Goal: Transaction & Acquisition: Download file/media

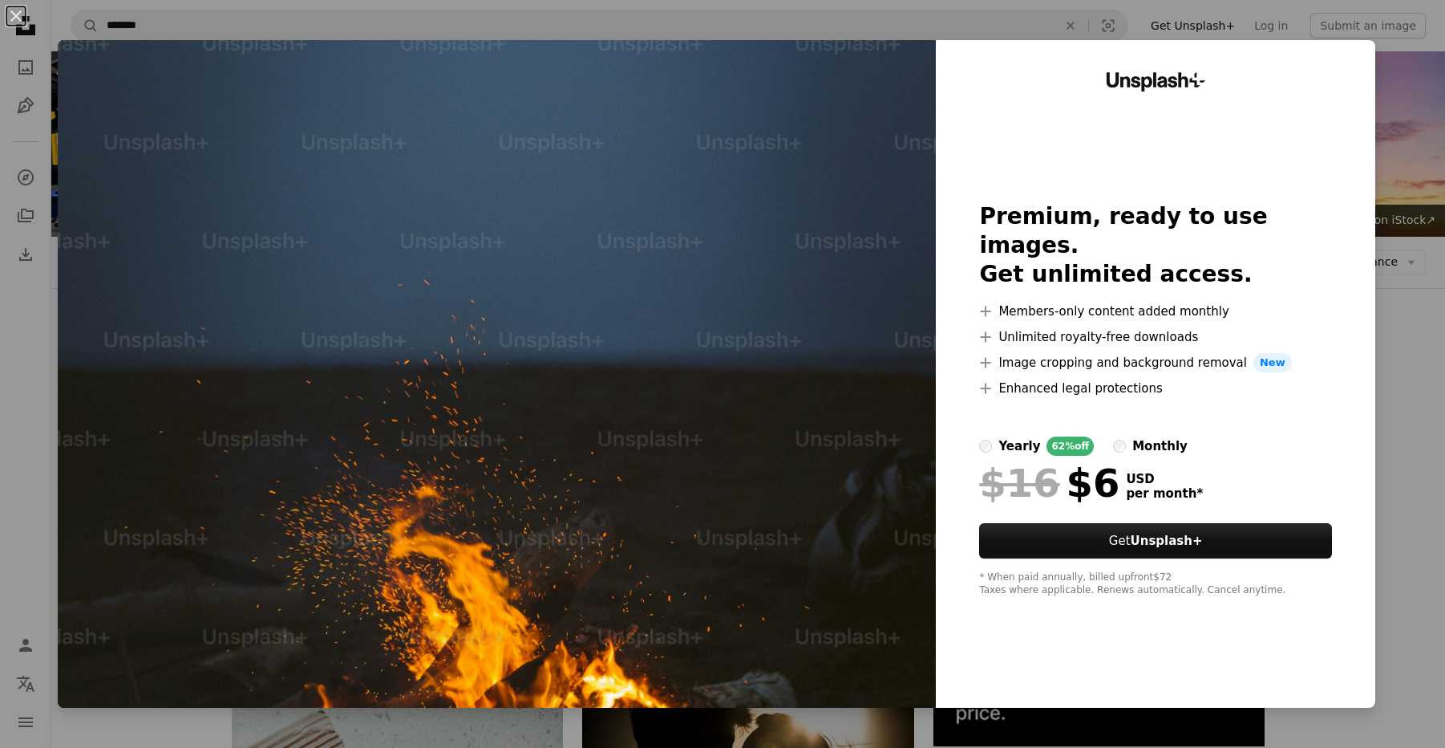
scroll to position [2066, 0]
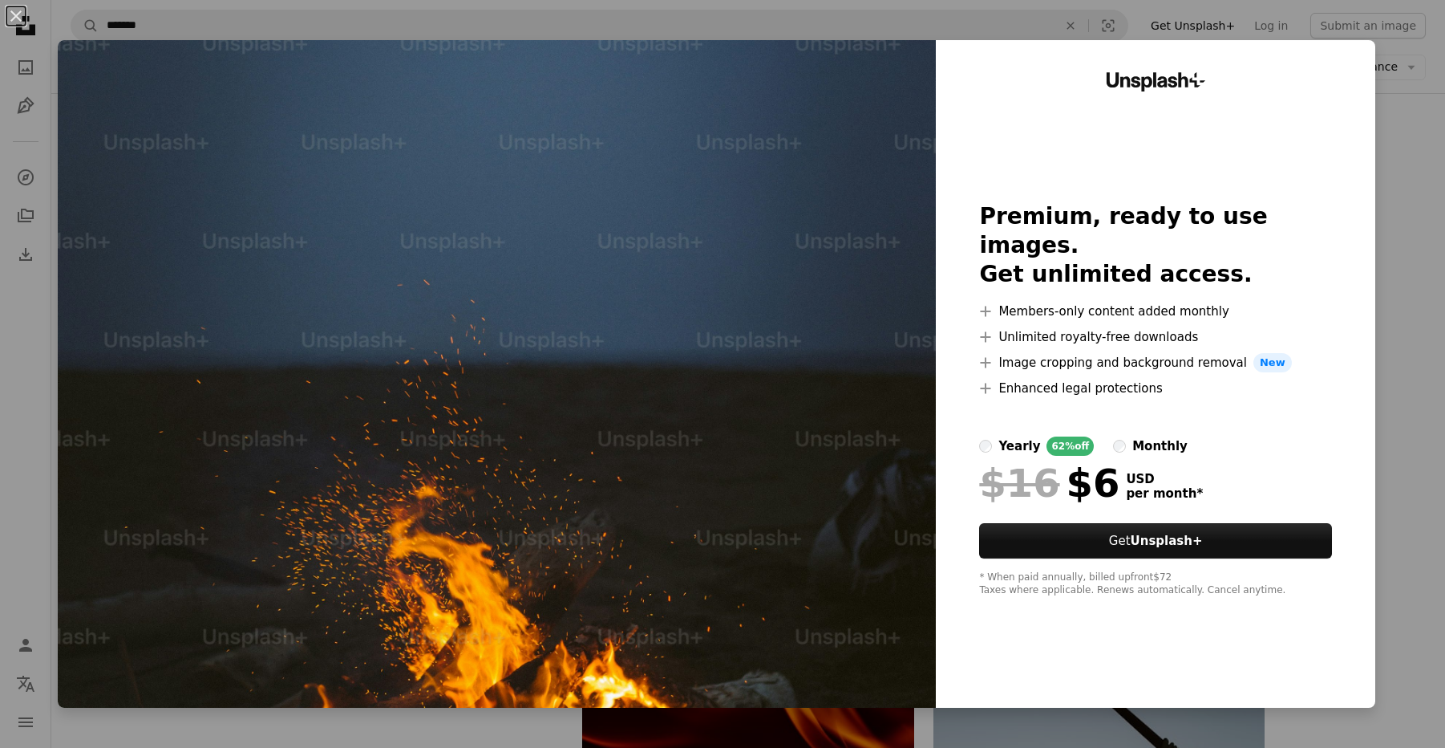
click at [16, 10] on button "An X shape" at bounding box center [15, 15] width 19 height 19
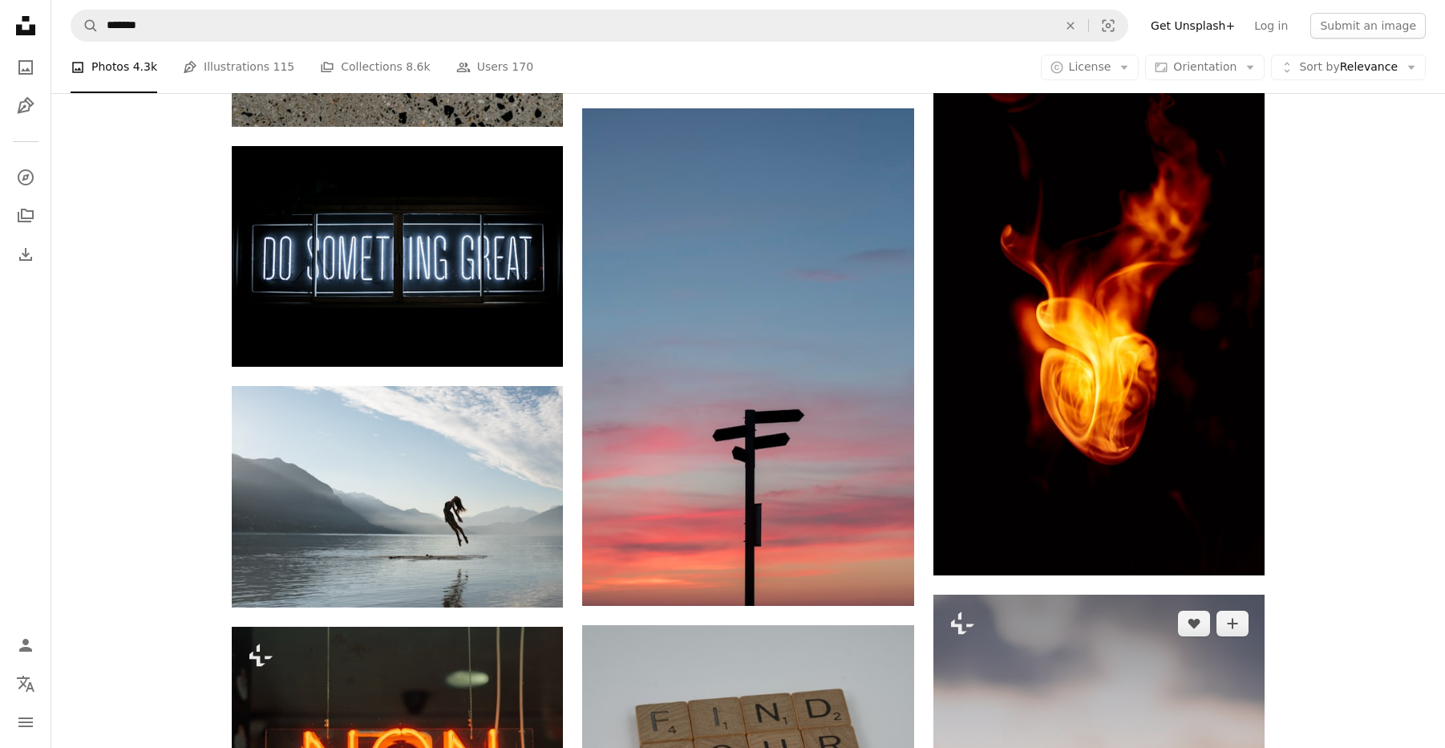
scroll to position [1029, 0]
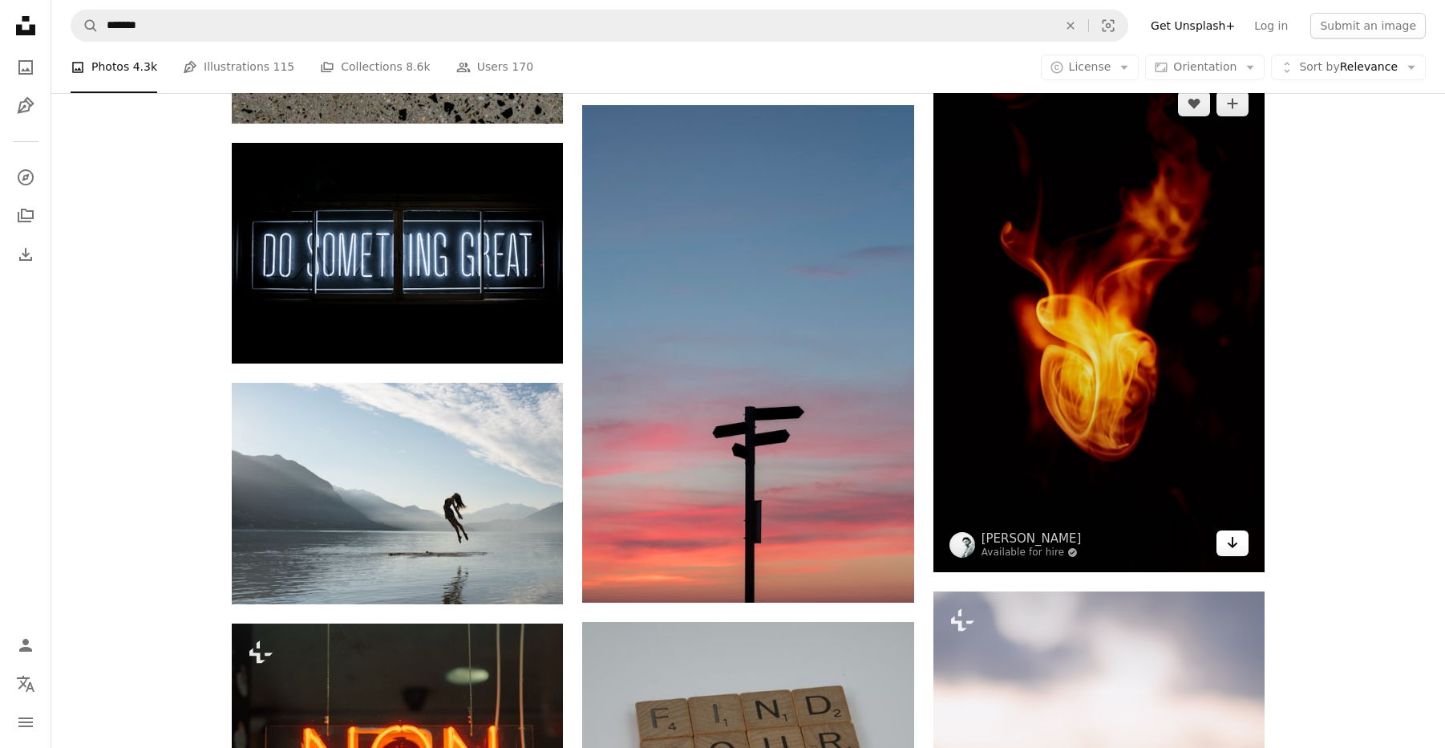
click at [1233, 545] on icon "Download" at bounding box center [1233, 542] width 10 height 11
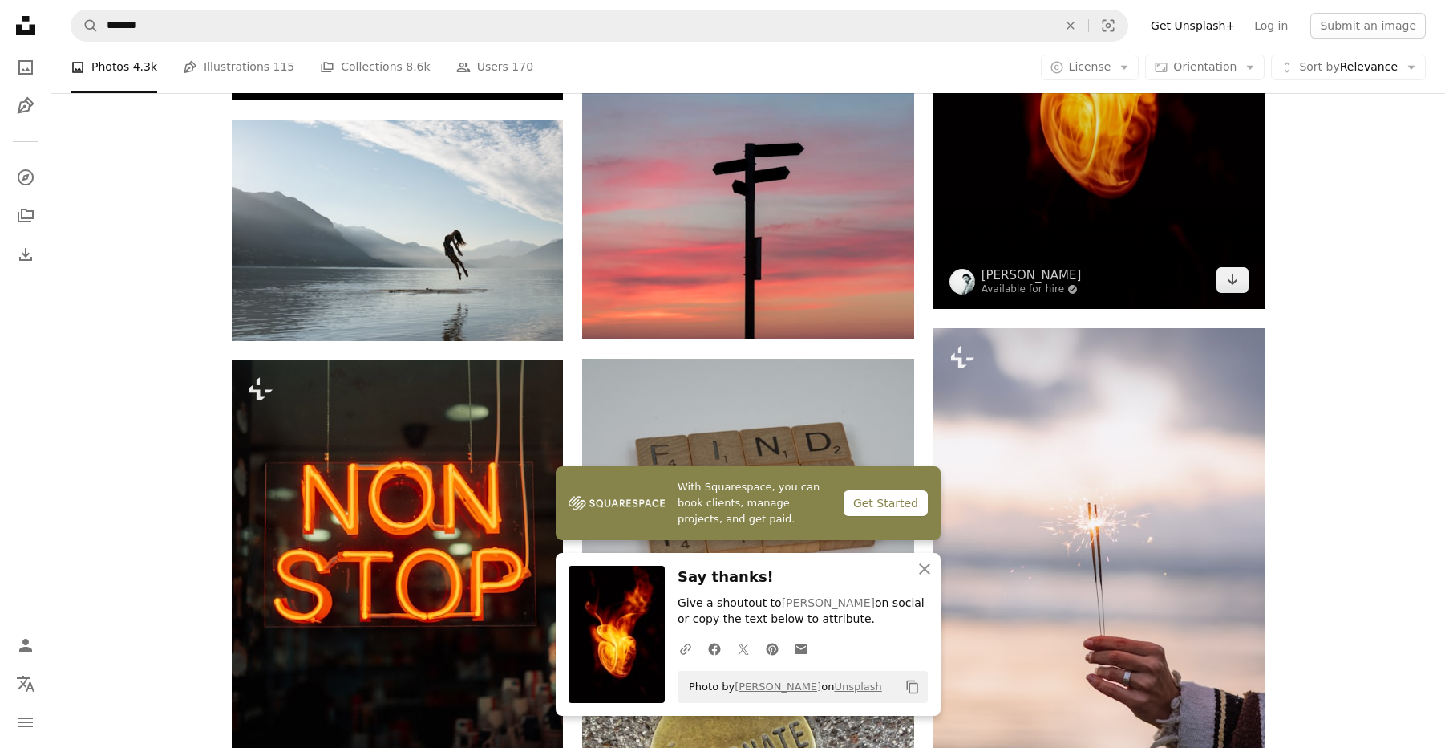
scroll to position [1304, 0]
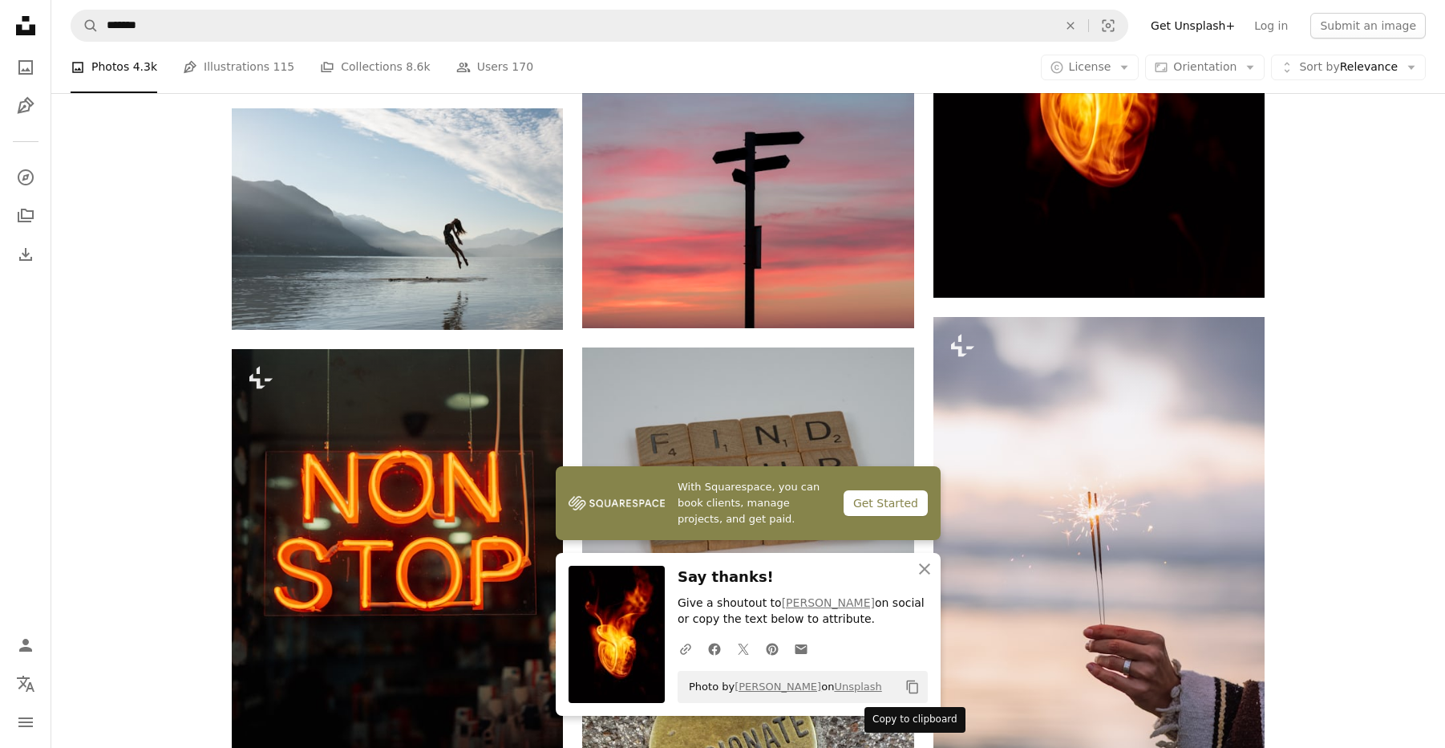
click at [916, 687] on icon "Copy content" at bounding box center [913, 686] width 14 height 14
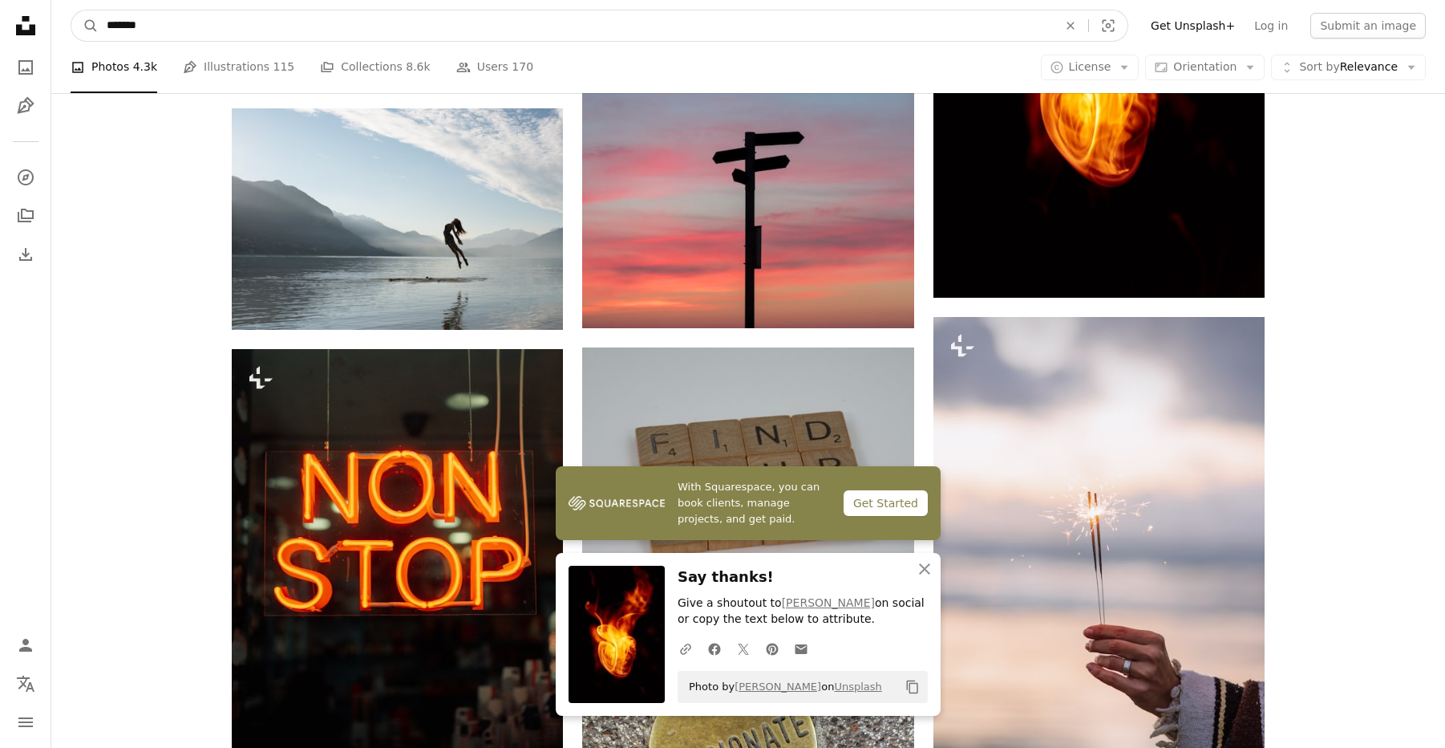
drag, startPoint x: 218, startPoint y: 22, endPoint x: 52, endPoint y: 21, distance: 166.0
click at [52, 21] on nav "A magnifying glass ******* An X shape Visual search Filters Get Unsplash+ Log i…" at bounding box center [748, 25] width 1394 height 51
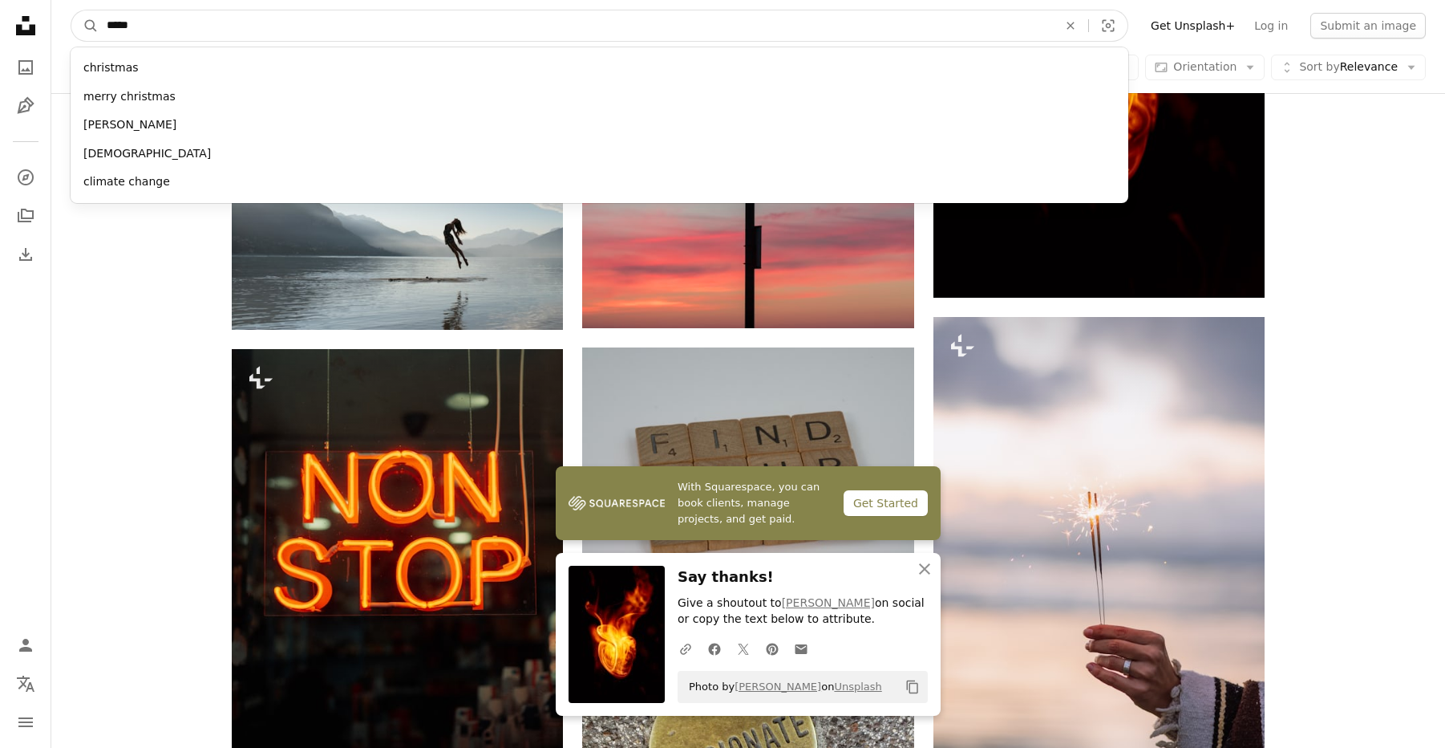
type input "******"
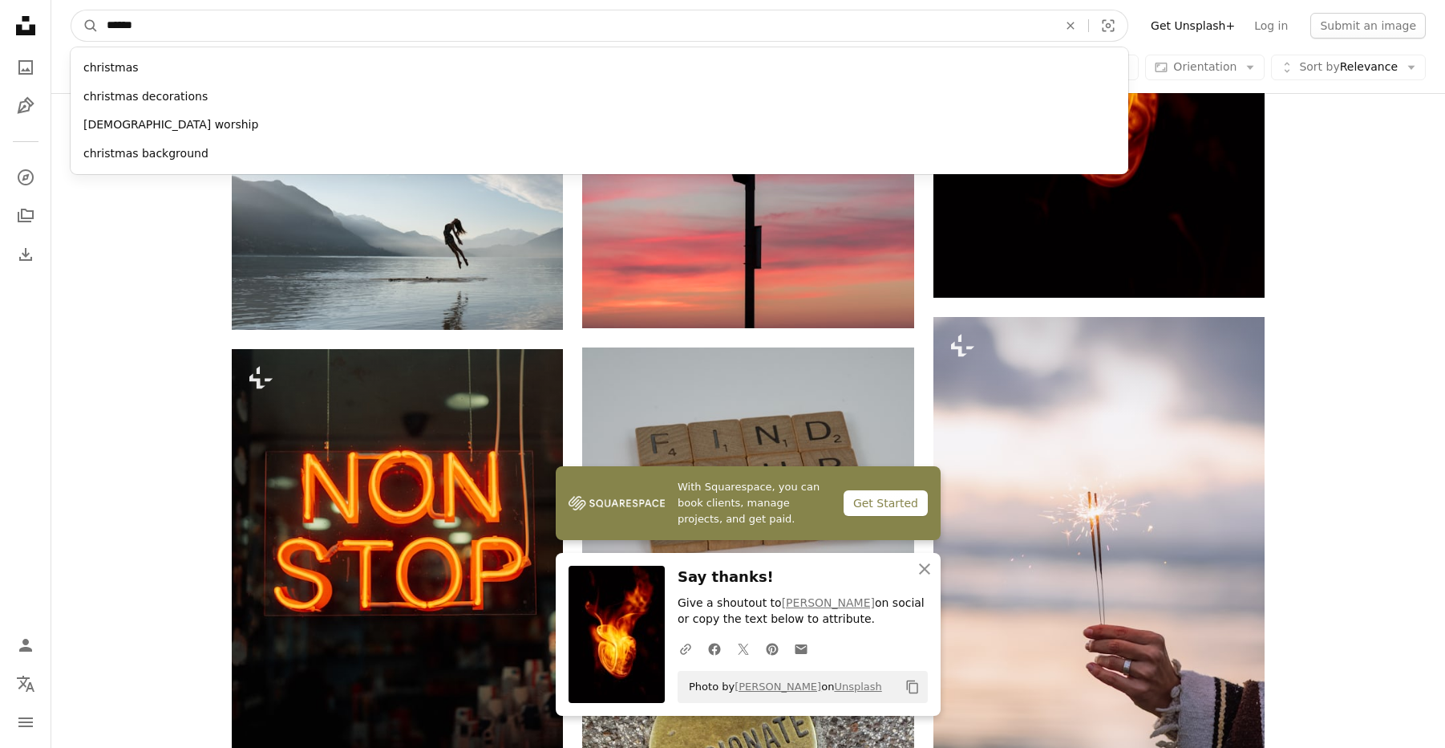
click button "A magnifying glass" at bounding box center [84, 25] width 27 height 30
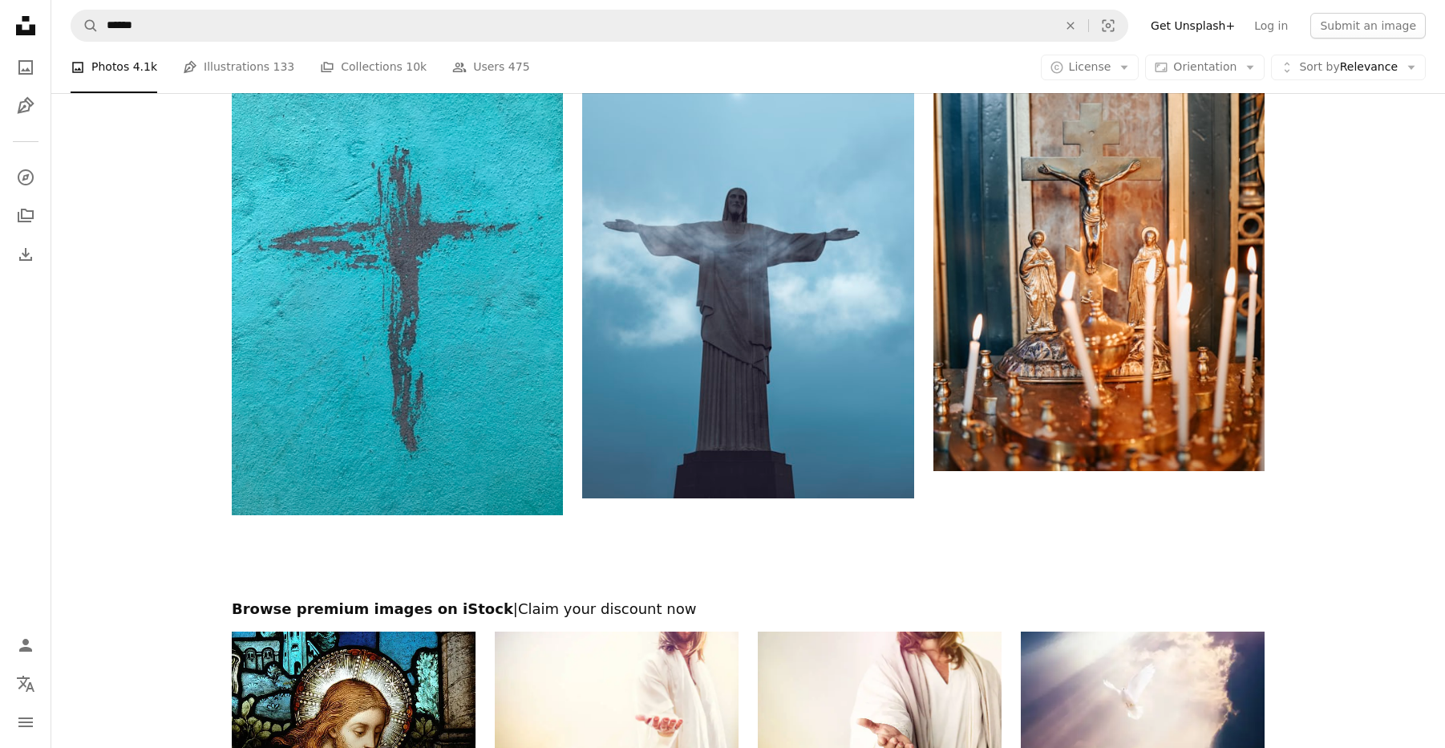
scroll to position [2520, 0]
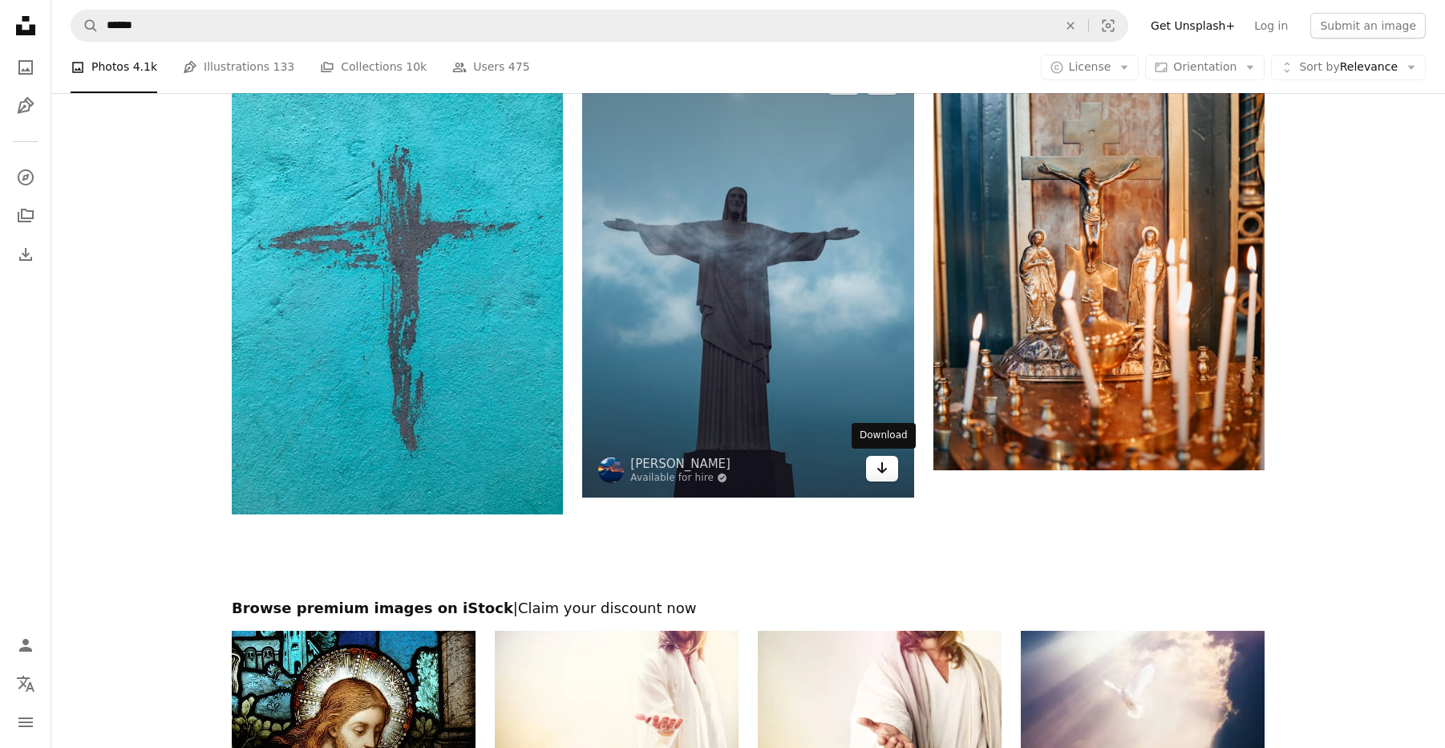
click at [882, 476] on link "Arrow pointing down" at bounding box center [882, 469] width 32 height 26
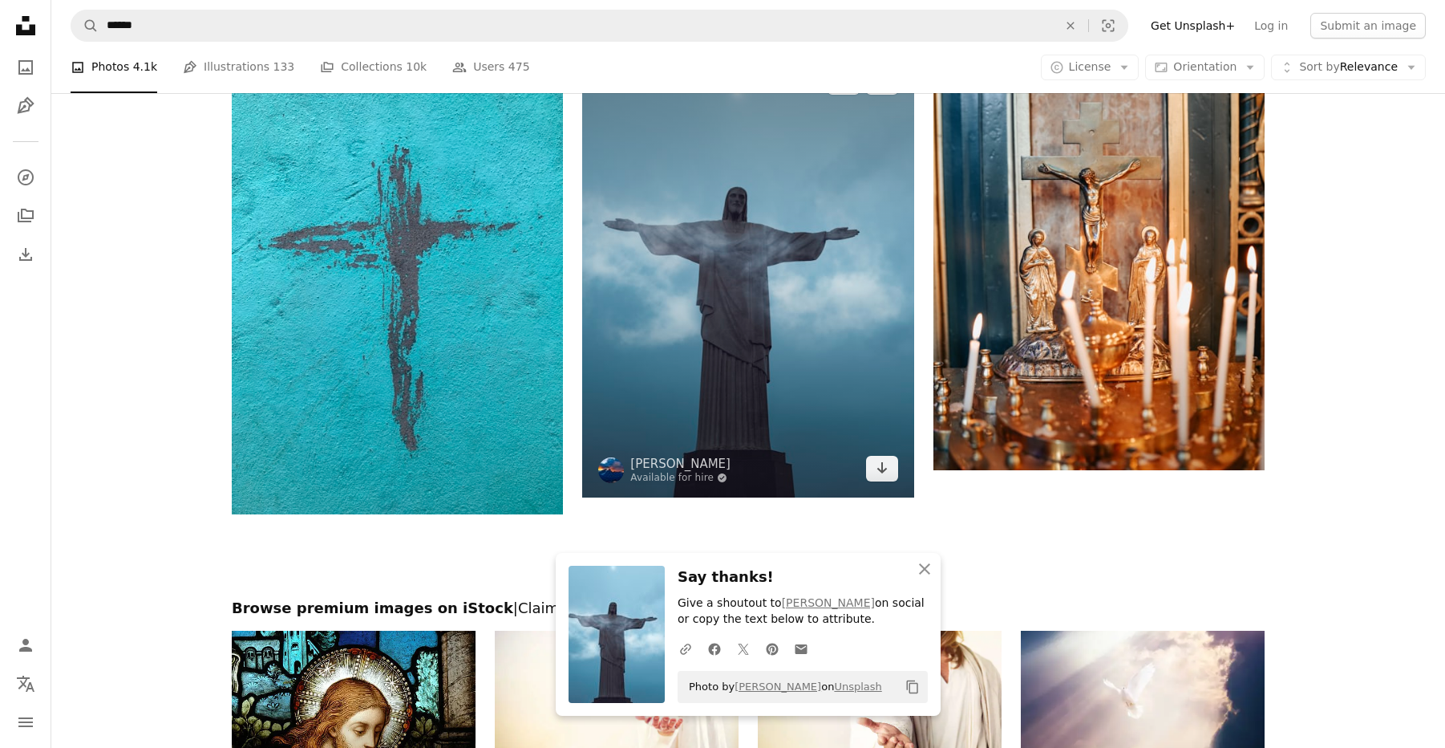
scroll to position [2520, 0]
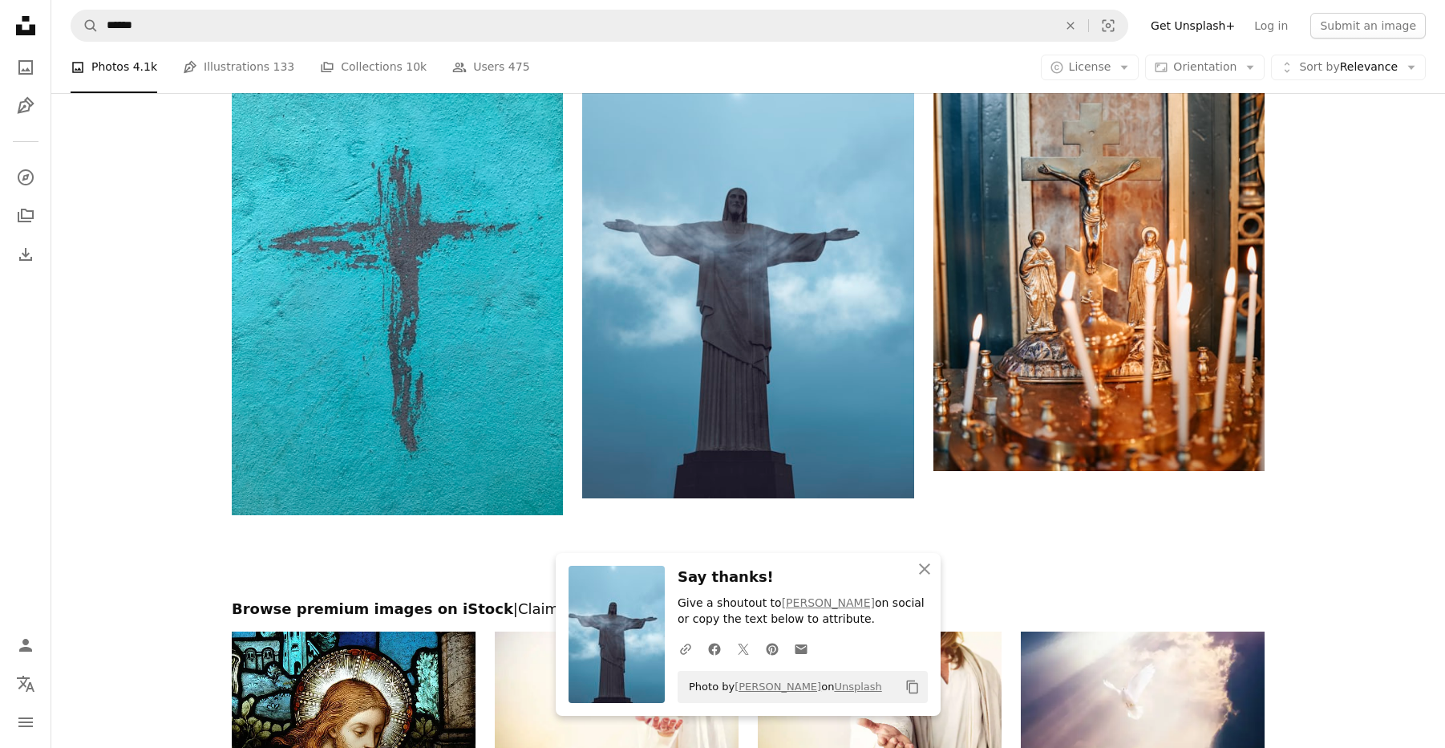
click at [914, 688] on icon "Copy content" at bounding box center [913, 686] width 14 height 14
click at [909, 685] on icon "Copy to clipboard" at bounding box center [912, 687] width 11 height 14
